Goal: Navigation & Orientation: Find specific page/section

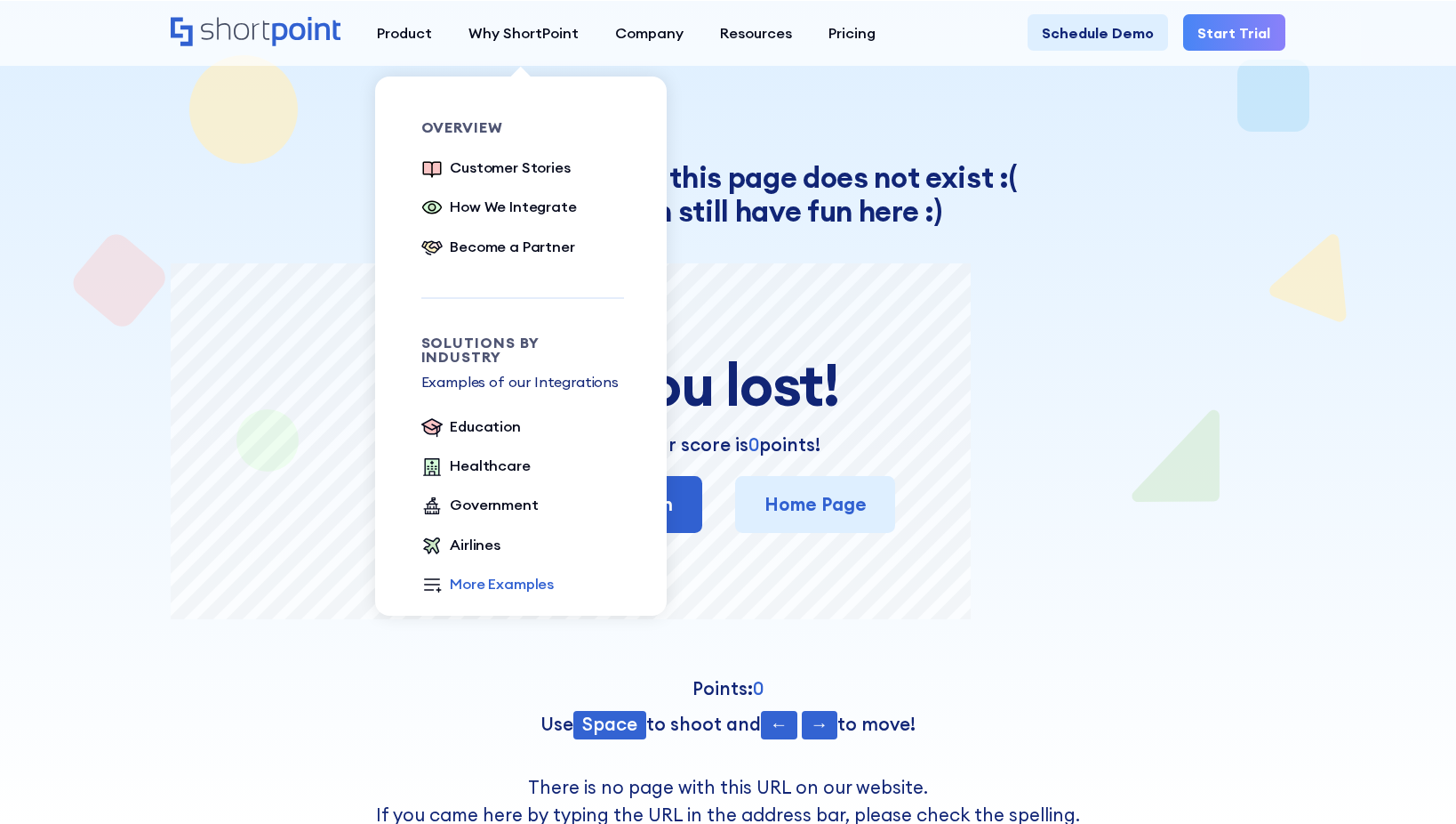
click at [493, 572] on div "More Examples" at bounding box center [502, 583] width 104 height 22
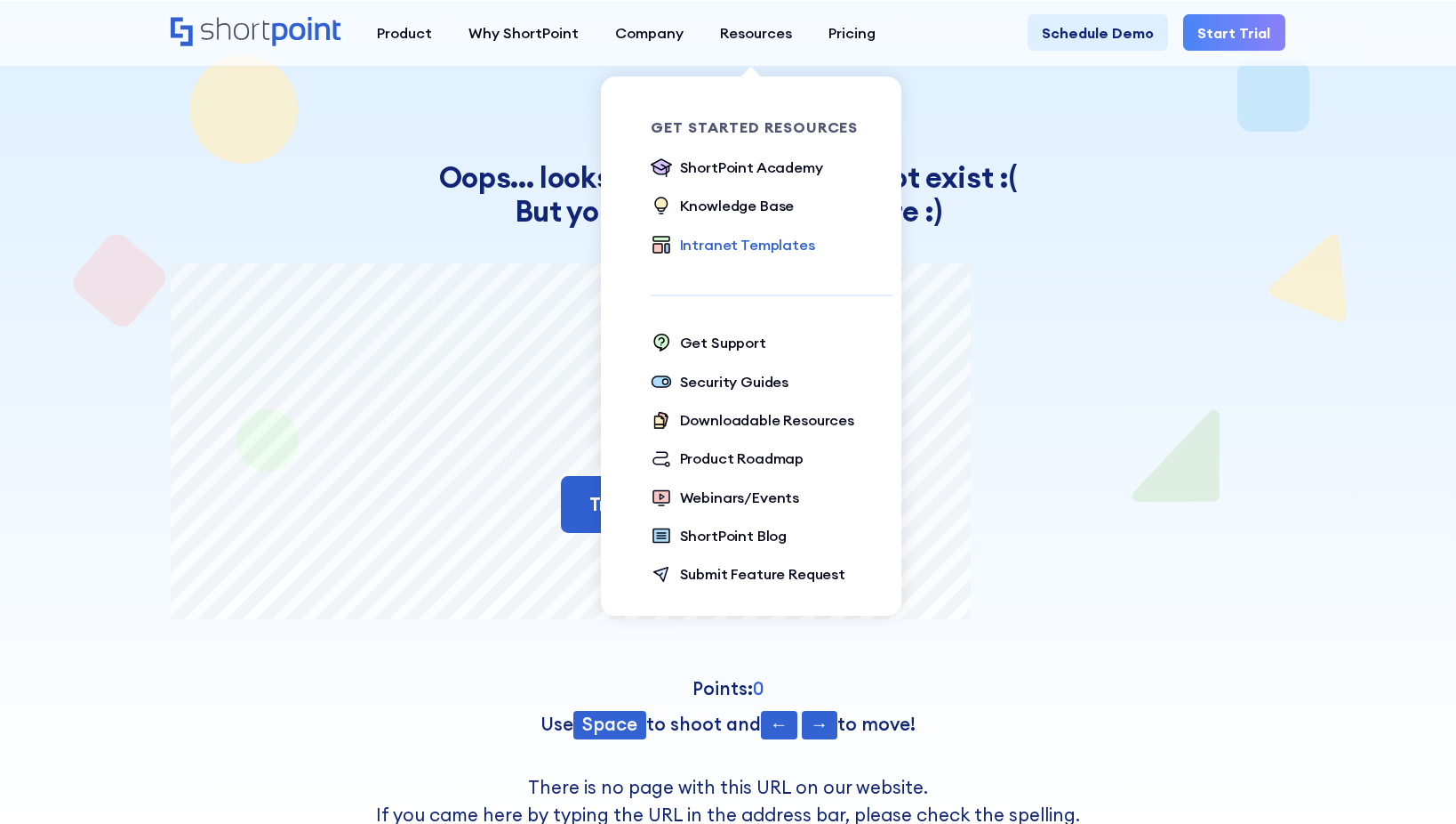
click at [768, 240] on div "Intranet Templates" at bounding box center [747, 245] width 135 height 22
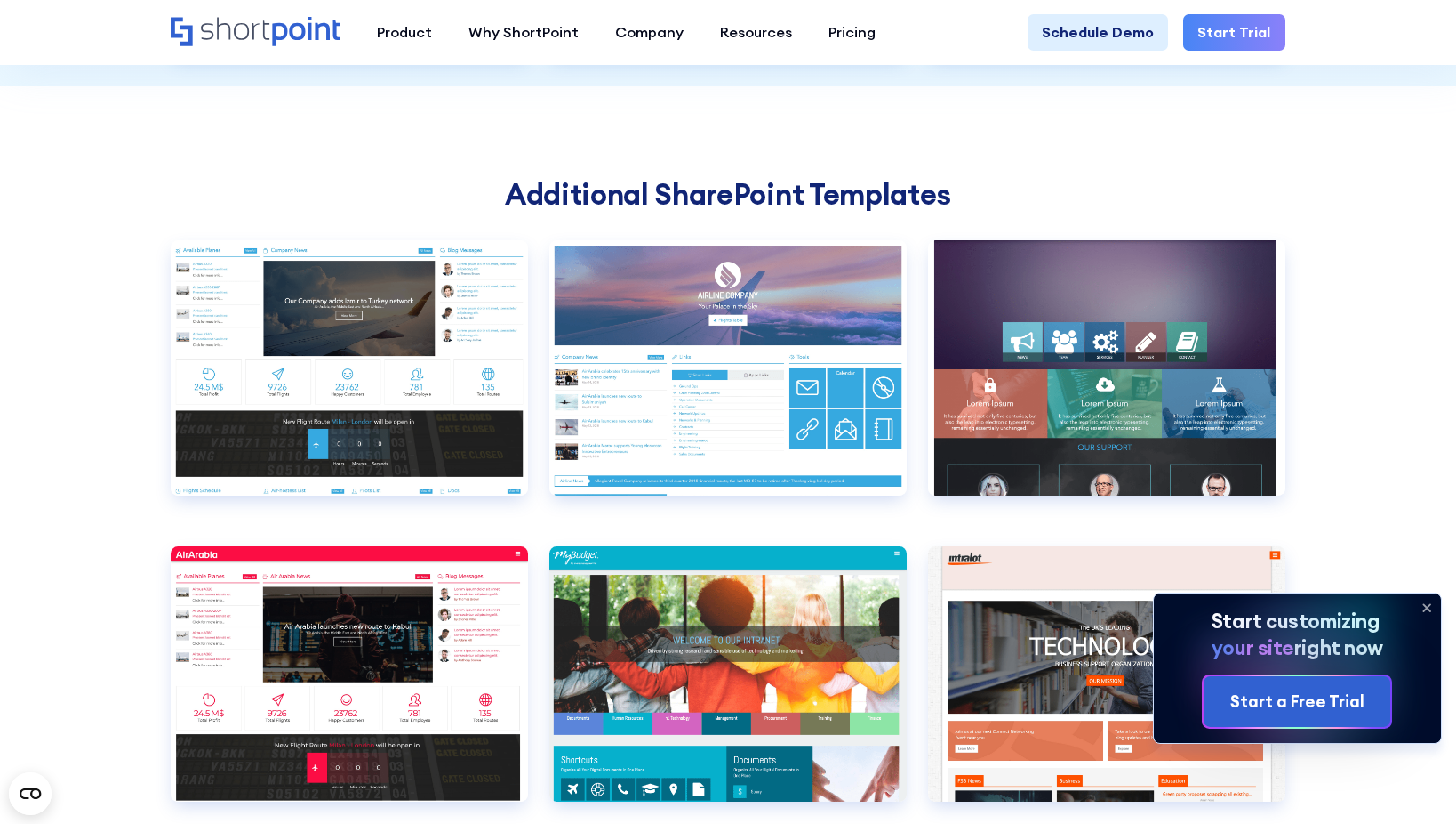
scroll to position [5316, 0]
